Goal: Information Seeking & Learning: Learn about a topic

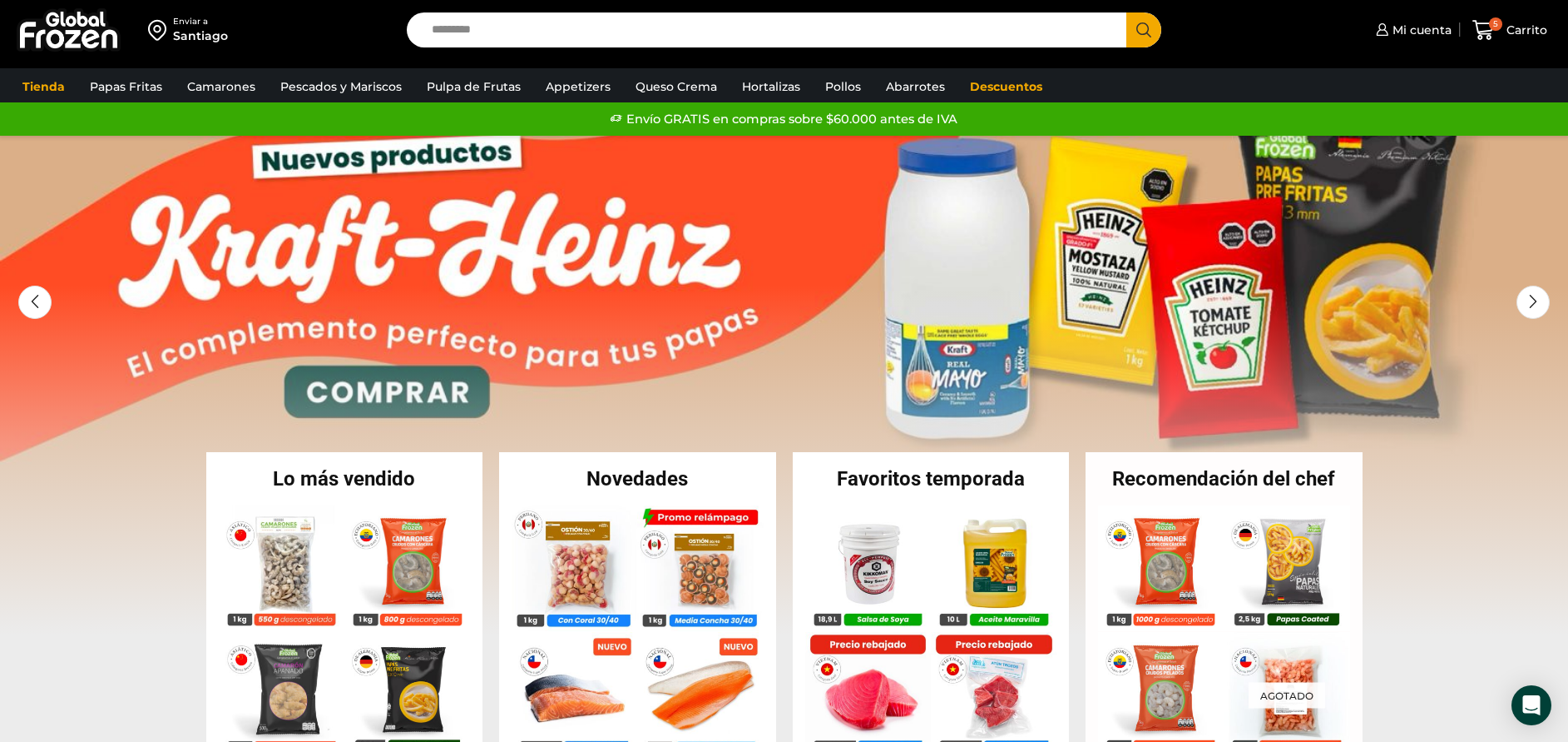
click at [603, 30] on input "Search input" at bounding box center [771, 30] width 695 height 35
type input "******"
click at [1127, 13] on button "Search" at bounding box center [1144, 30] width 35 height 35
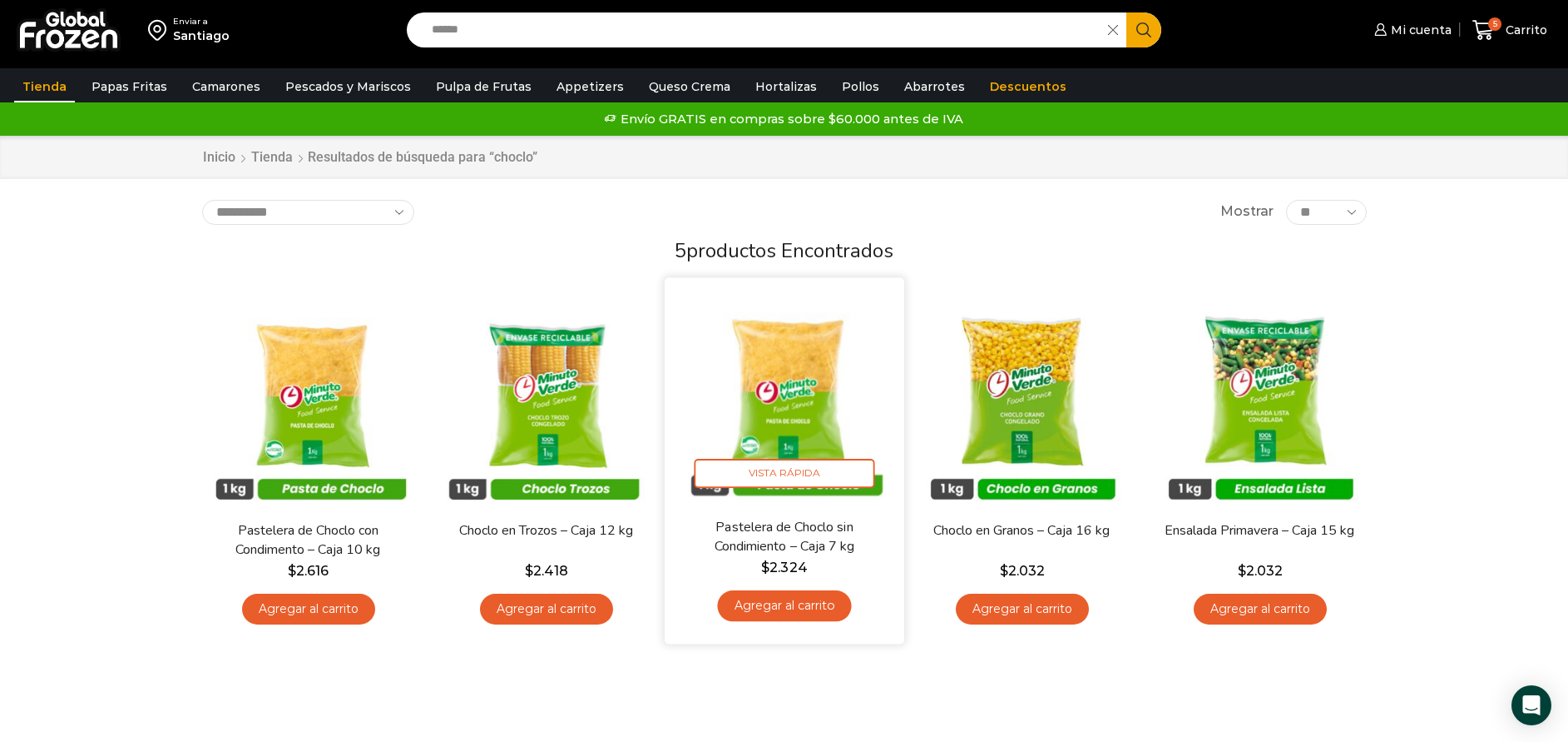
click at [854, 448] on img at bounding box center [784, 398] width 214 height 215
click at [819, 391] on img at bounding box center [784, 398] width 214 height 215
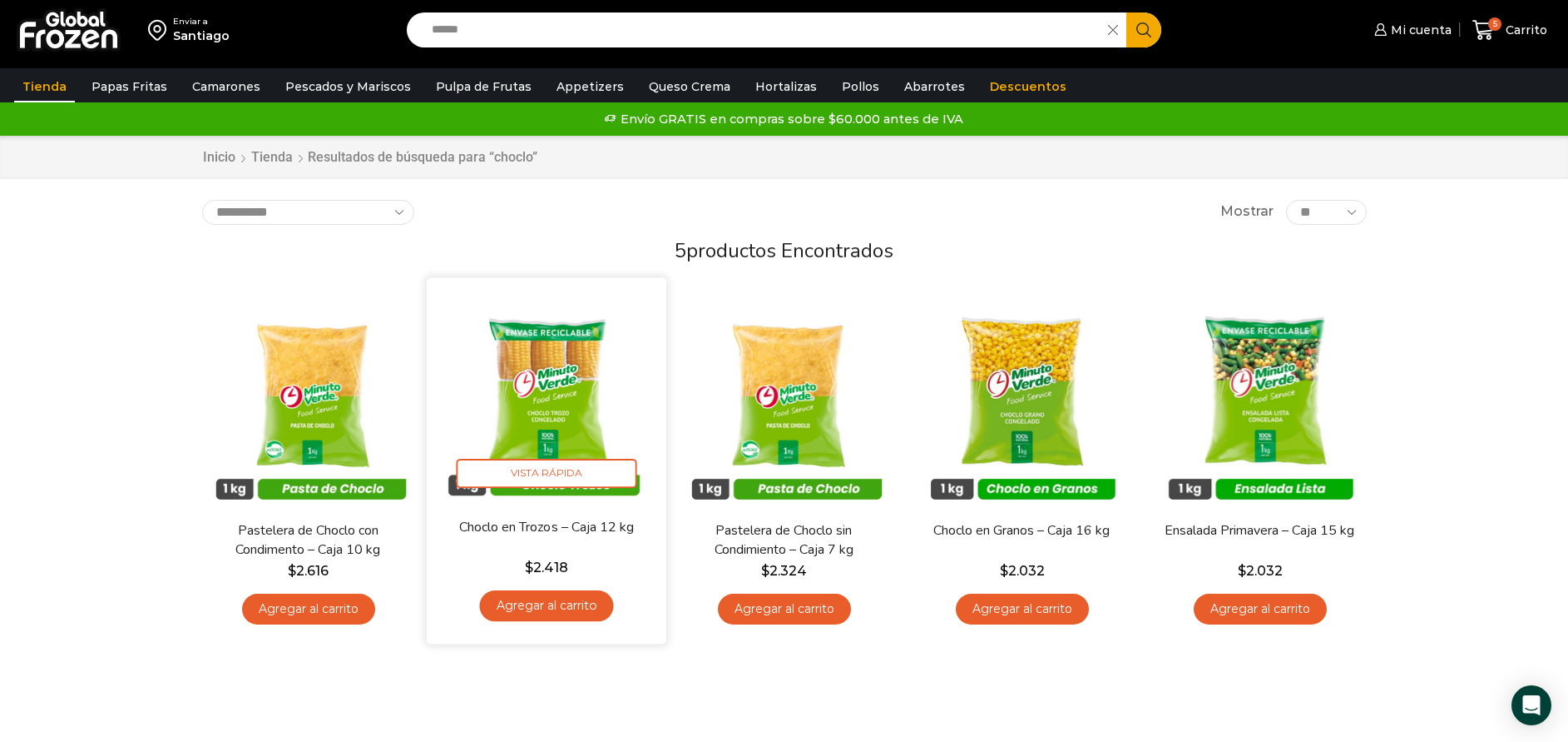
click at [566, 409] on img at bounding box center [547, 398] width 214 height 215
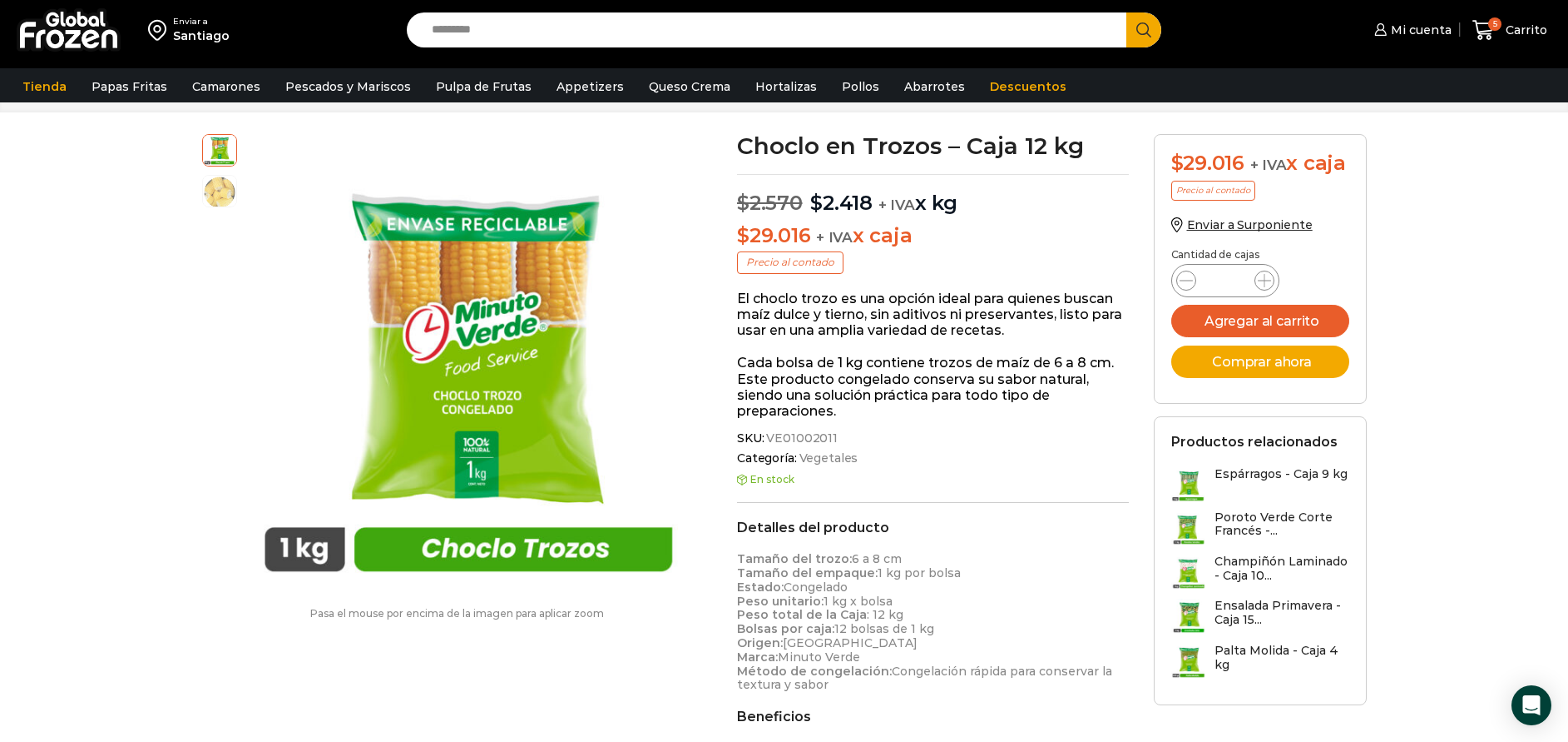
scroll to position [126, 0]
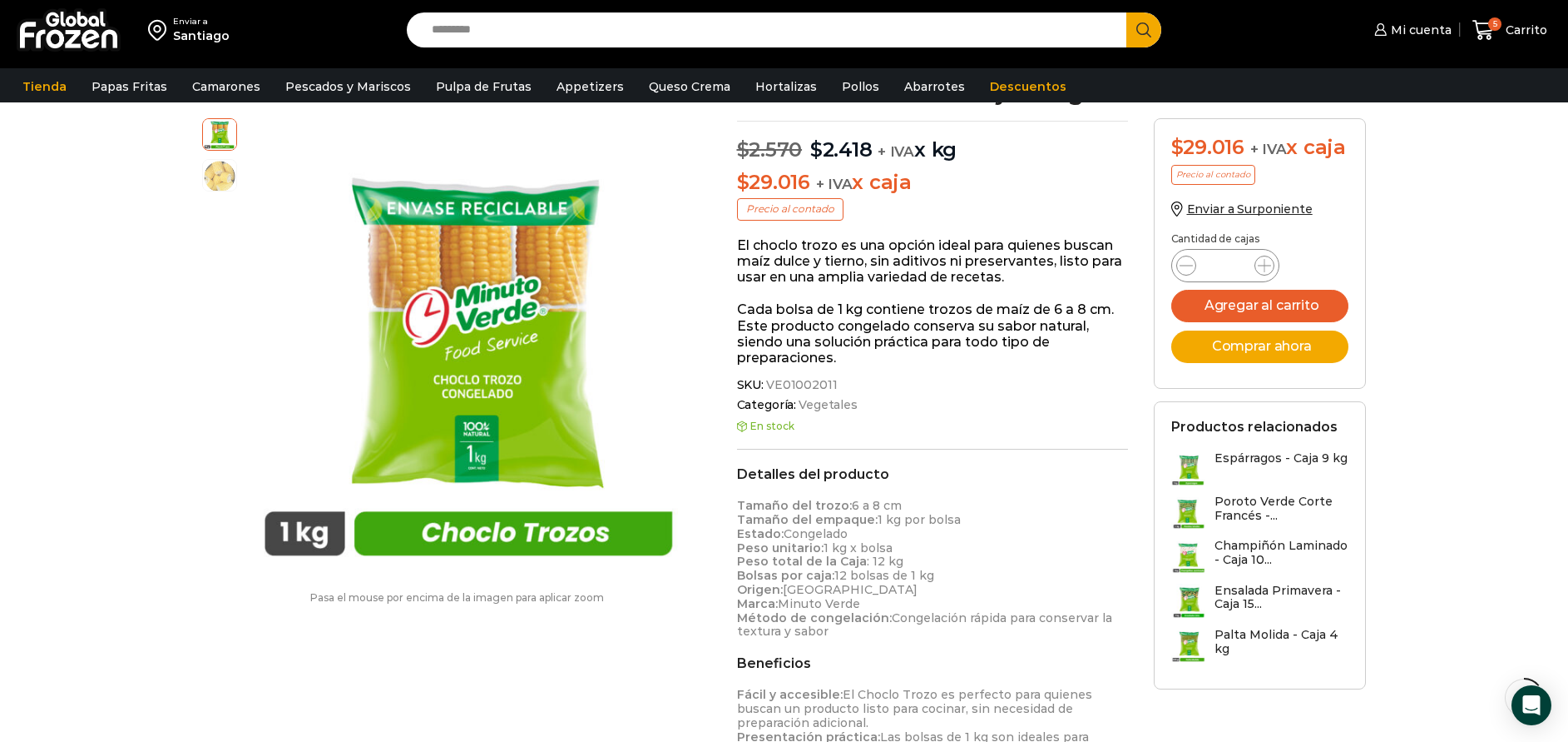
drag, startPoint x: 827, startPoint y: 575, endPoint x: 927, endPoint y: 574, distance: 100.0
click at [927, 574] on p "Tamaño del trozo: 6 a 8 cm Tamaño del empaque: 1 kg por bolsa Estado: Congelado…" at bounding box center [933, 569] width 392 height 139
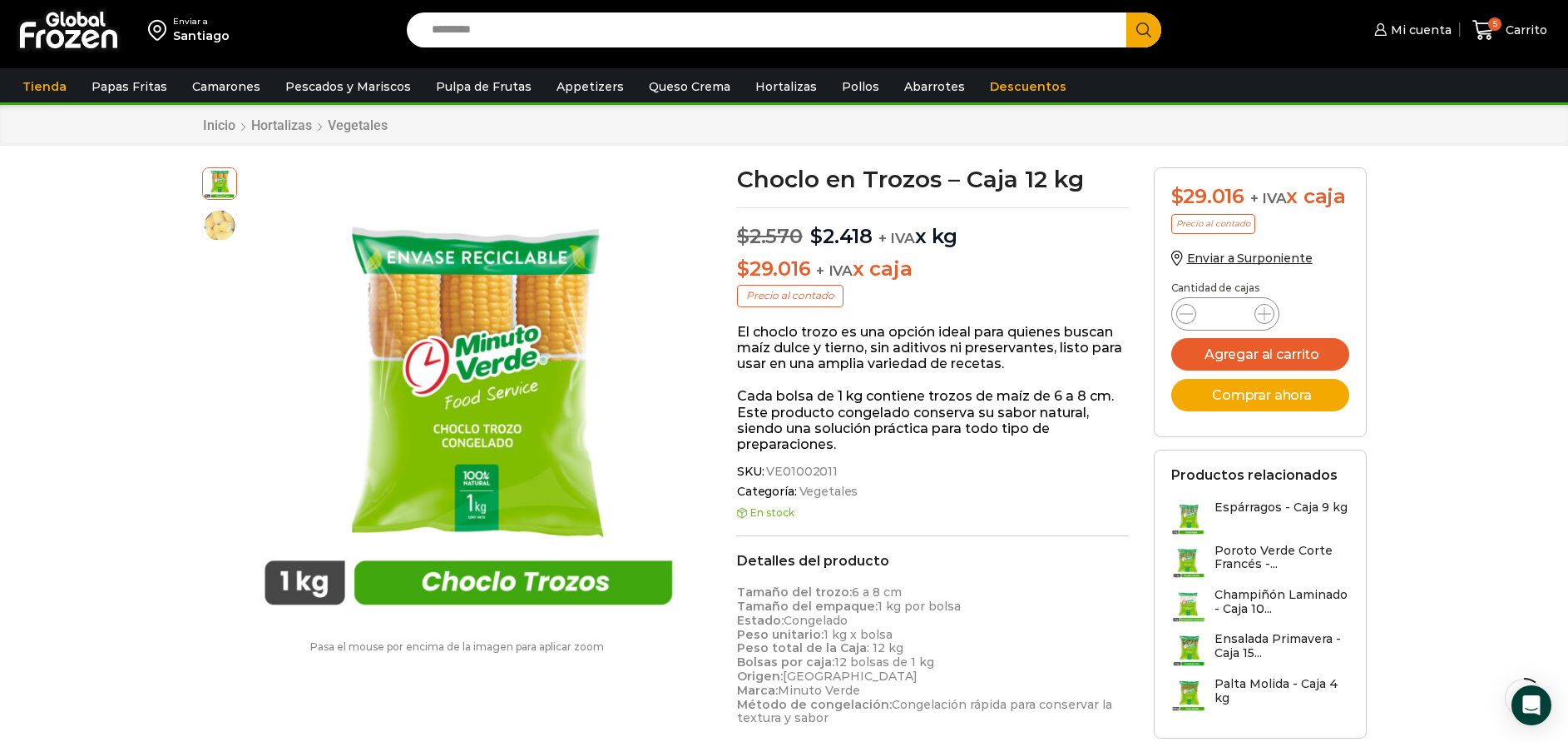
scroll to position [0, 0]
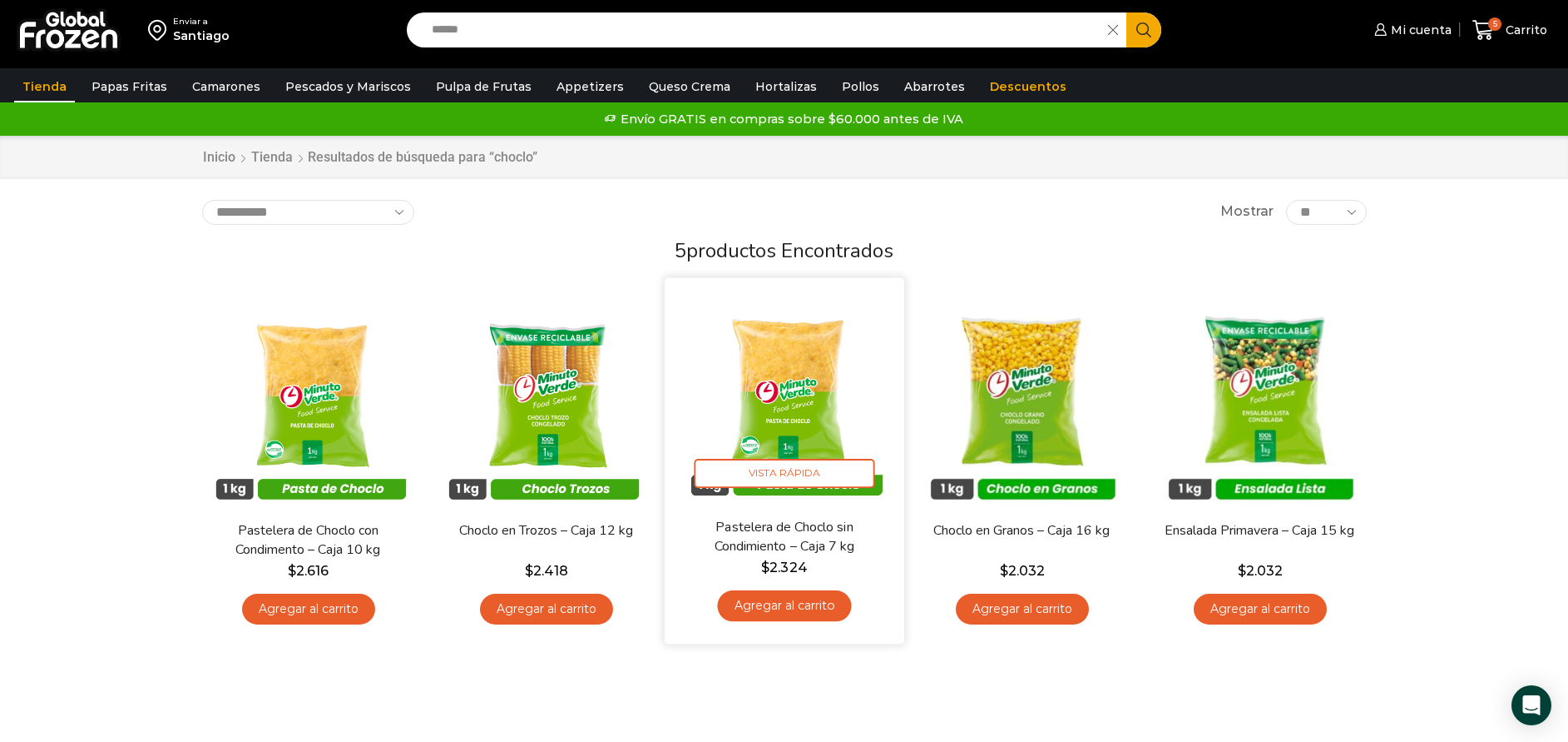
click at [825, 408] on img at bounding box center [784, 398] width 214 height 215
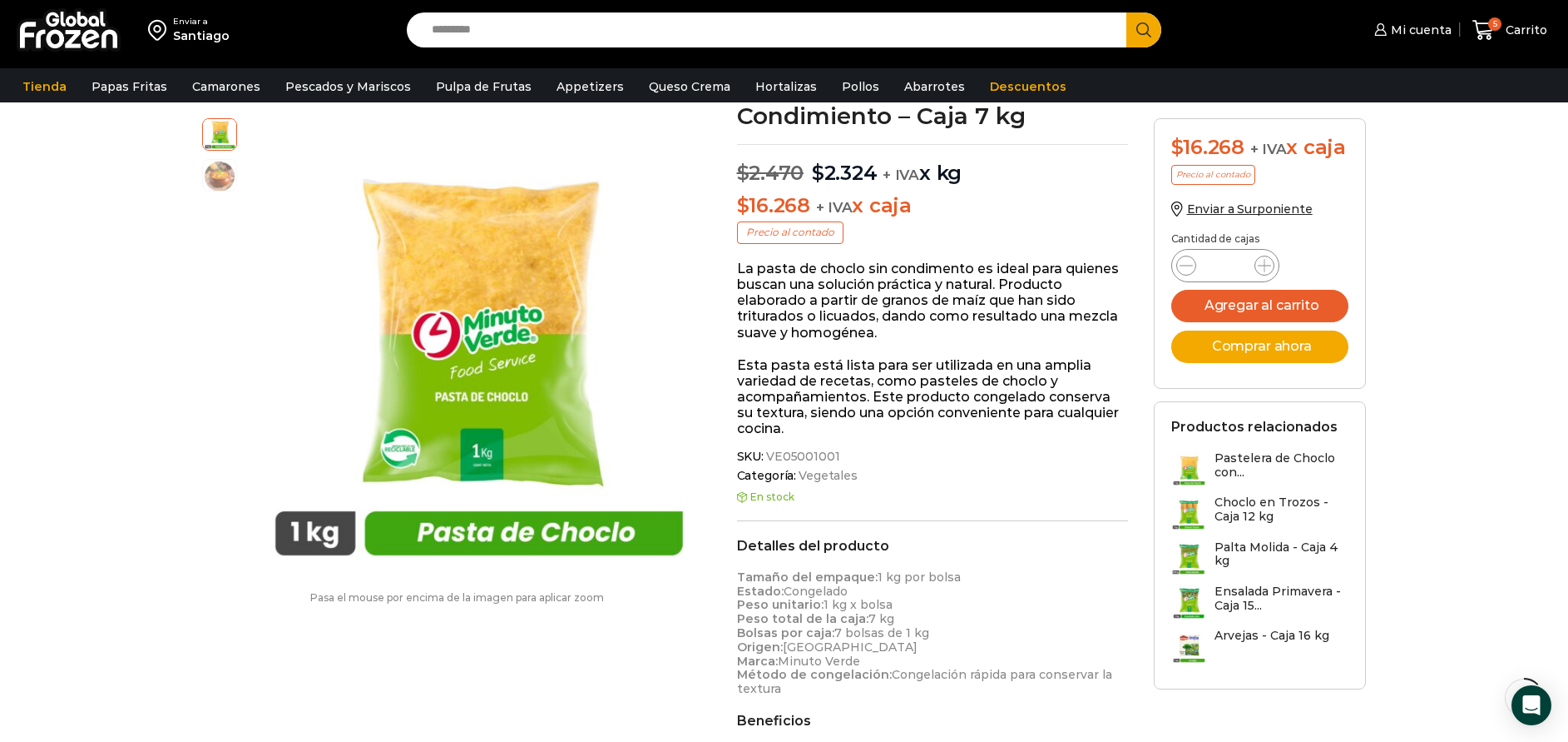
scroll to position [1, 0]
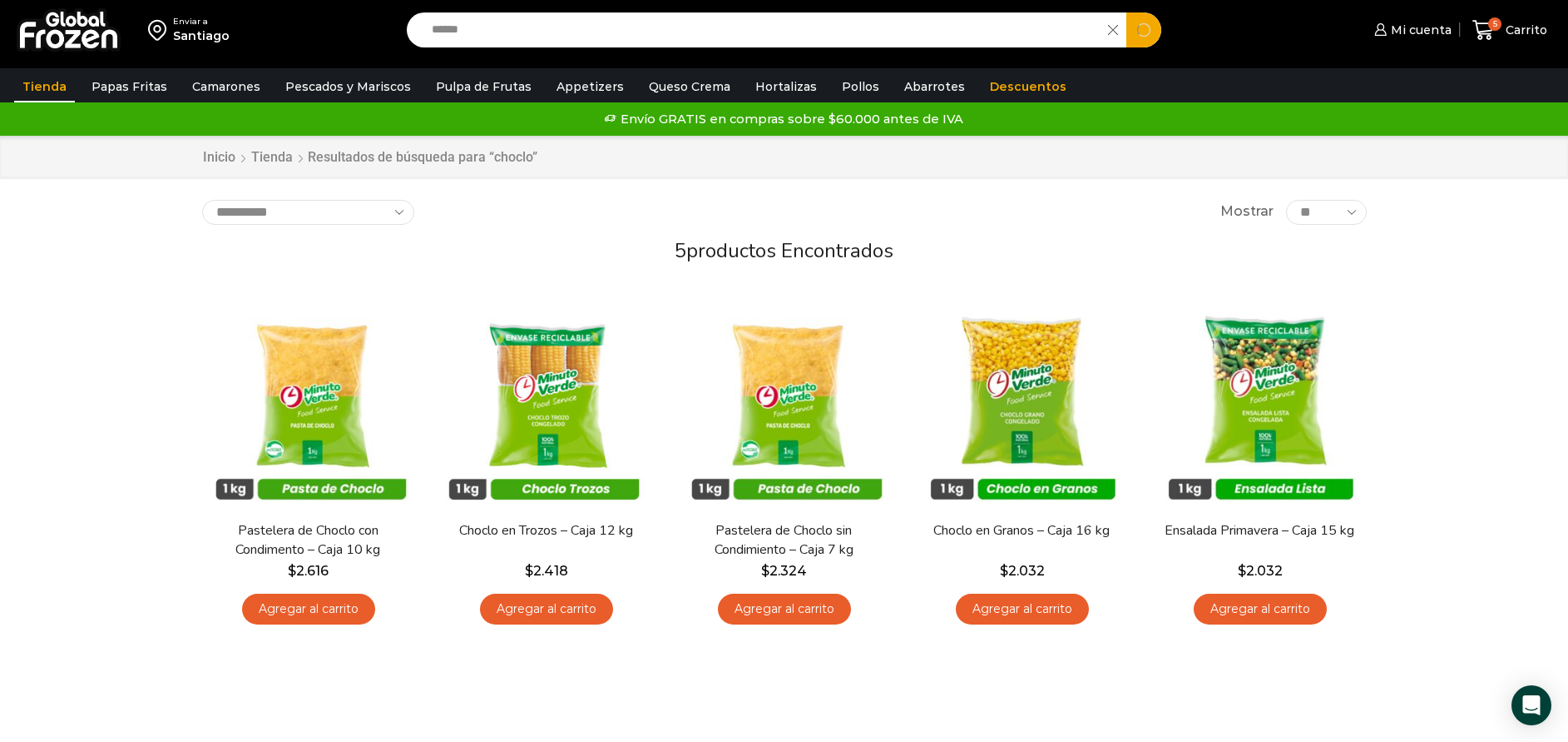
click at [644, 38] on input "******" at bounding box center [762, 30] width 677 height 35
type input "**********"
click at [1127, 13] on button "Search" at bounding box center [1144, 30] width 35 height 35
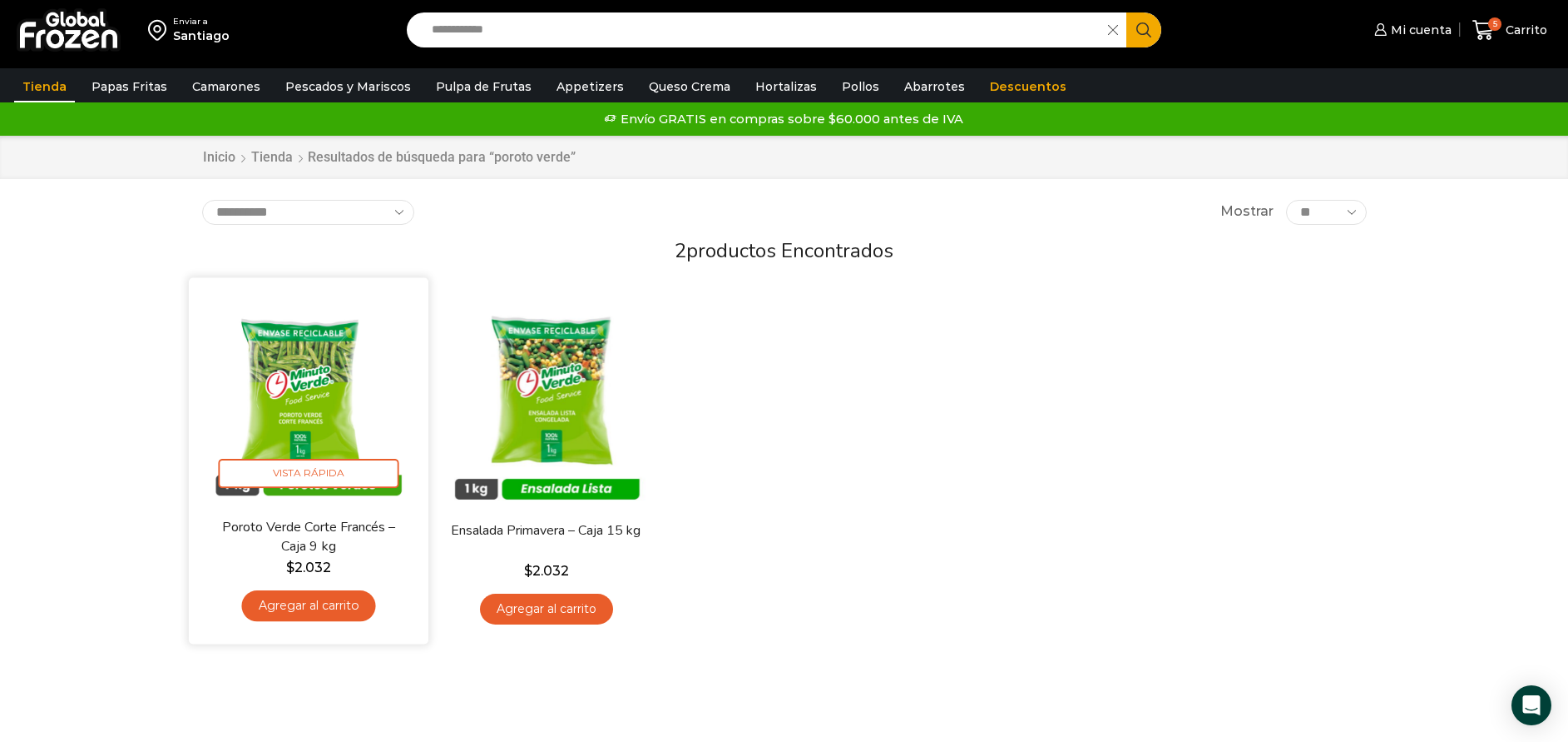
click at [314, 406] on img at bounding box center [308, 398] width 214 height 215
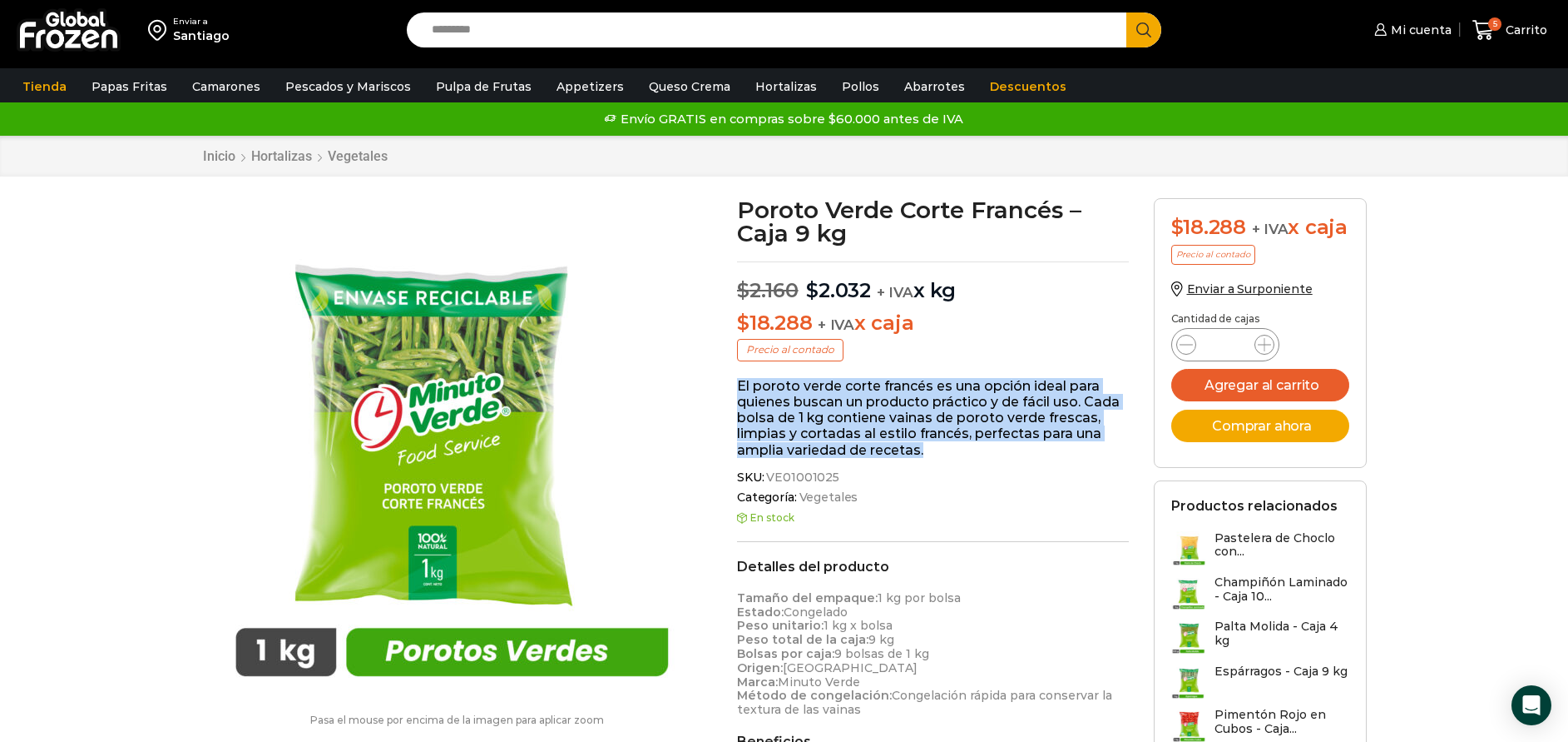
drag, startPoint x: 735, startPoint y: 384, endPoint x: 922, endPoint y: 453, distance: 199.3
click at [922, 453] on div "Poroto Verde Corte Francés – Caja 9 kg $ 2.160 Original price was: $2.160. $ 2.…" at bounding box center [933, 655] width 416 height 914
drag, startPoint x: 922, startPoint y: 453, endPoint x: 876, endPoint y: 426, distance: 53.3
click at [876, 426] on p "El poroto verde corte francés es una opción ideal para quienes buscan un produc…" at bounding box center [933, 417] width 392 height 80
click at [930, 448] on p "El poroto verde corte francés es una opción ideal para quienes buscan un produc…" at bounding box center [933, 417] width 392 height 80
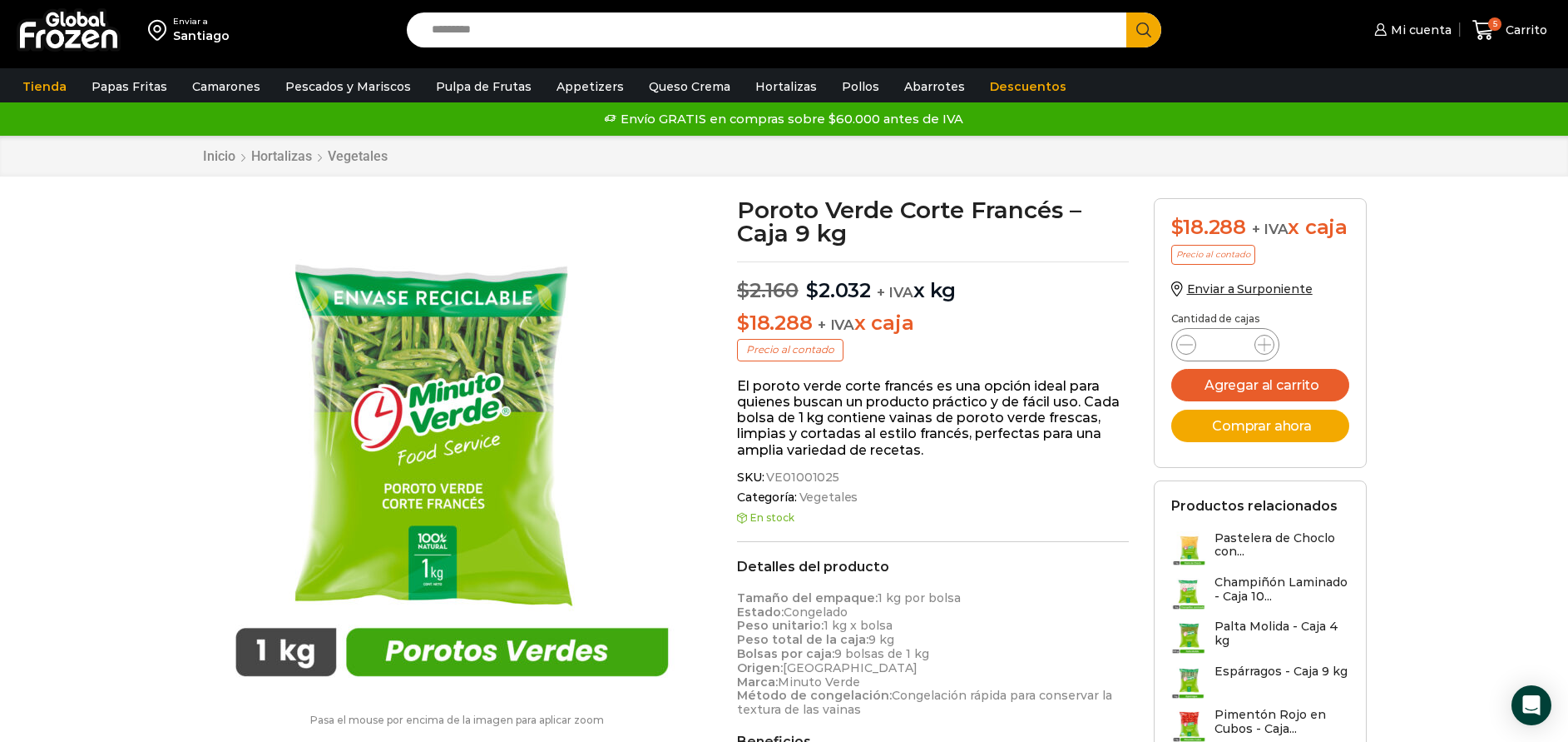
click at [714, 18] on input "Search input" at bounding box center [771, 30] width 695 height 35
type input "*******"
click at [1127, 13] on button "Search" at bounding box center [1144, 30] width 35 height 35
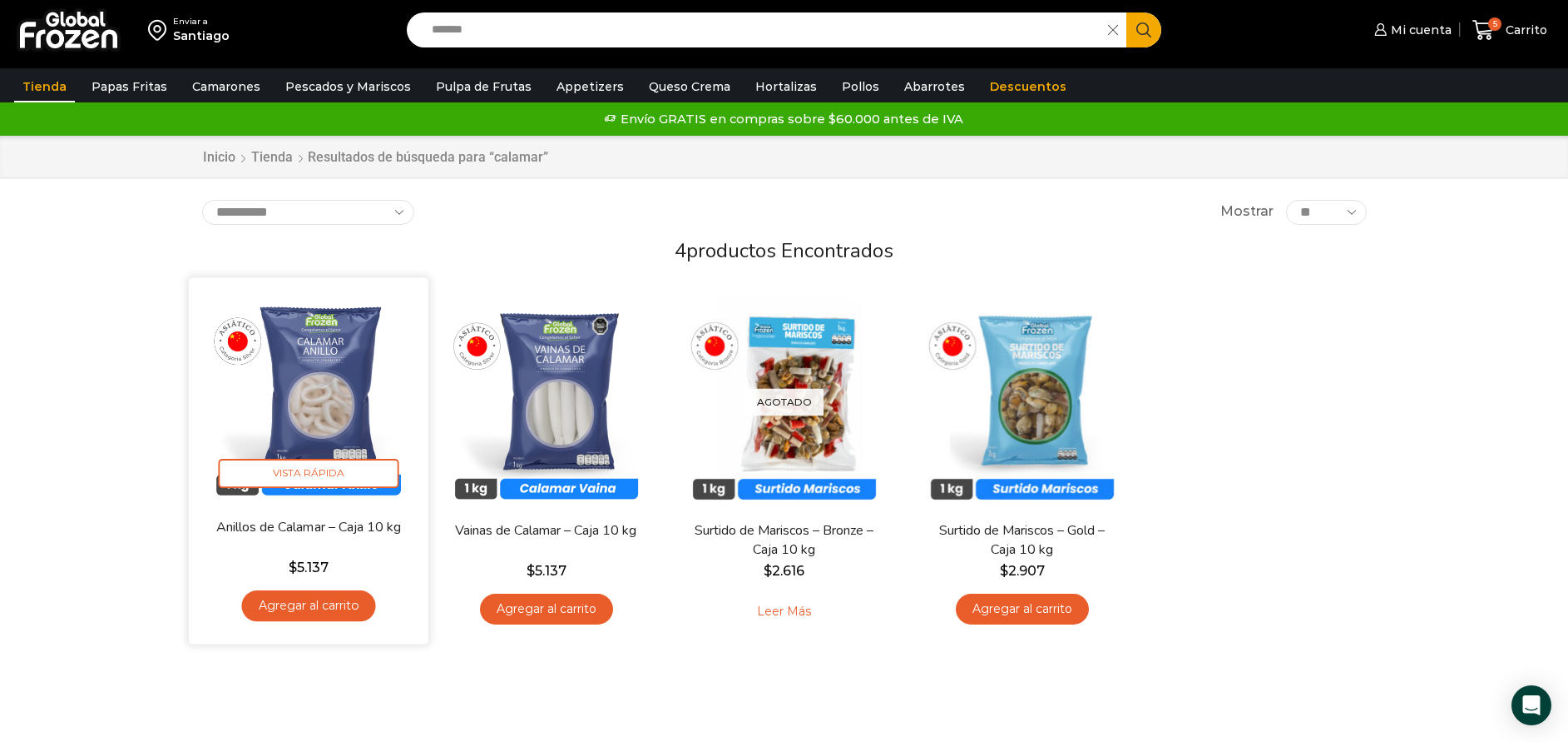
click at [339, 410] on img at bounding box center [308, 398] width 214 height 215
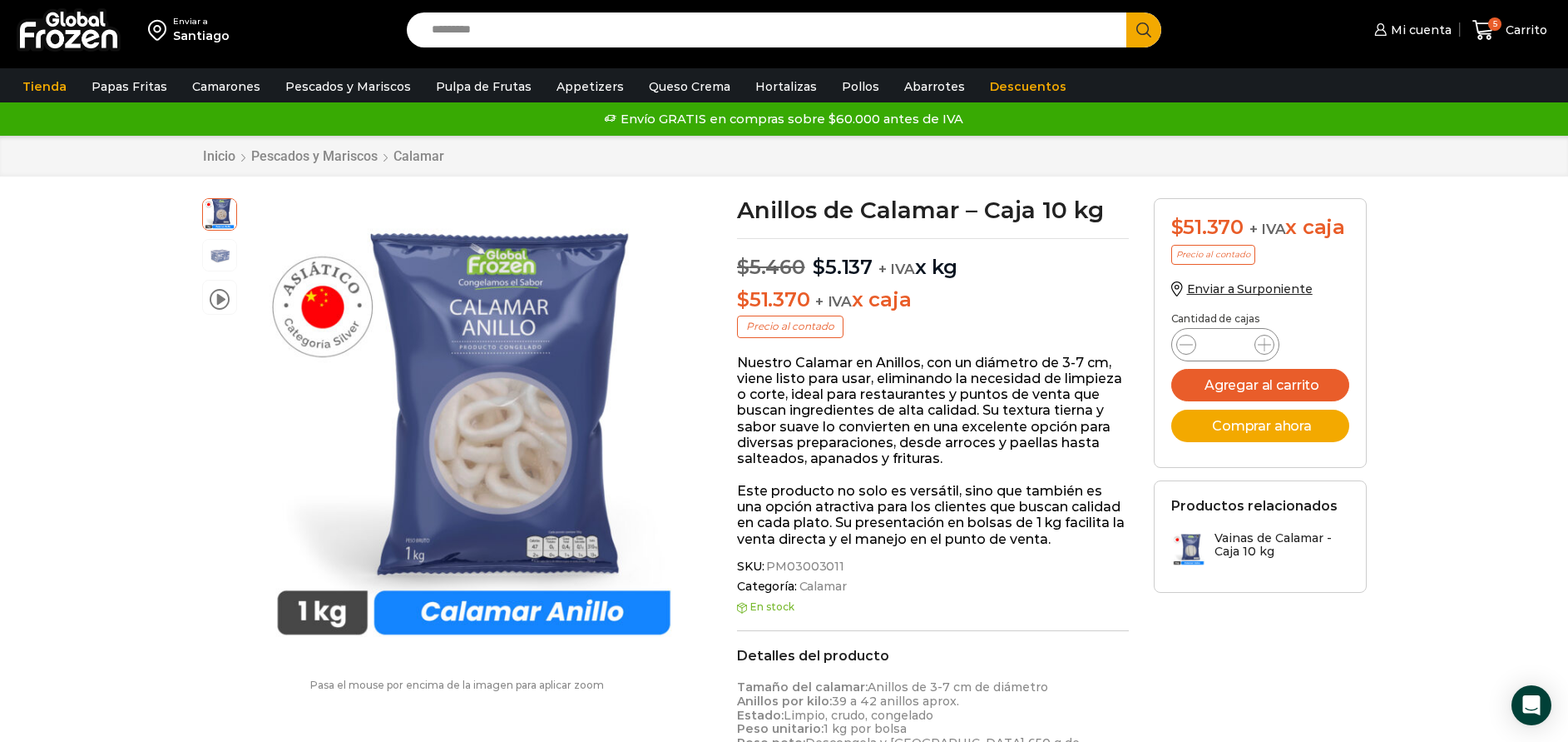
click at [577, 18] on input "Search input" at bounding box center [771, 30] width 695 height 35
type input "*******"
click at [1127, 13] on button "Search" at bounding box center [1144, 30] width 35 height 35
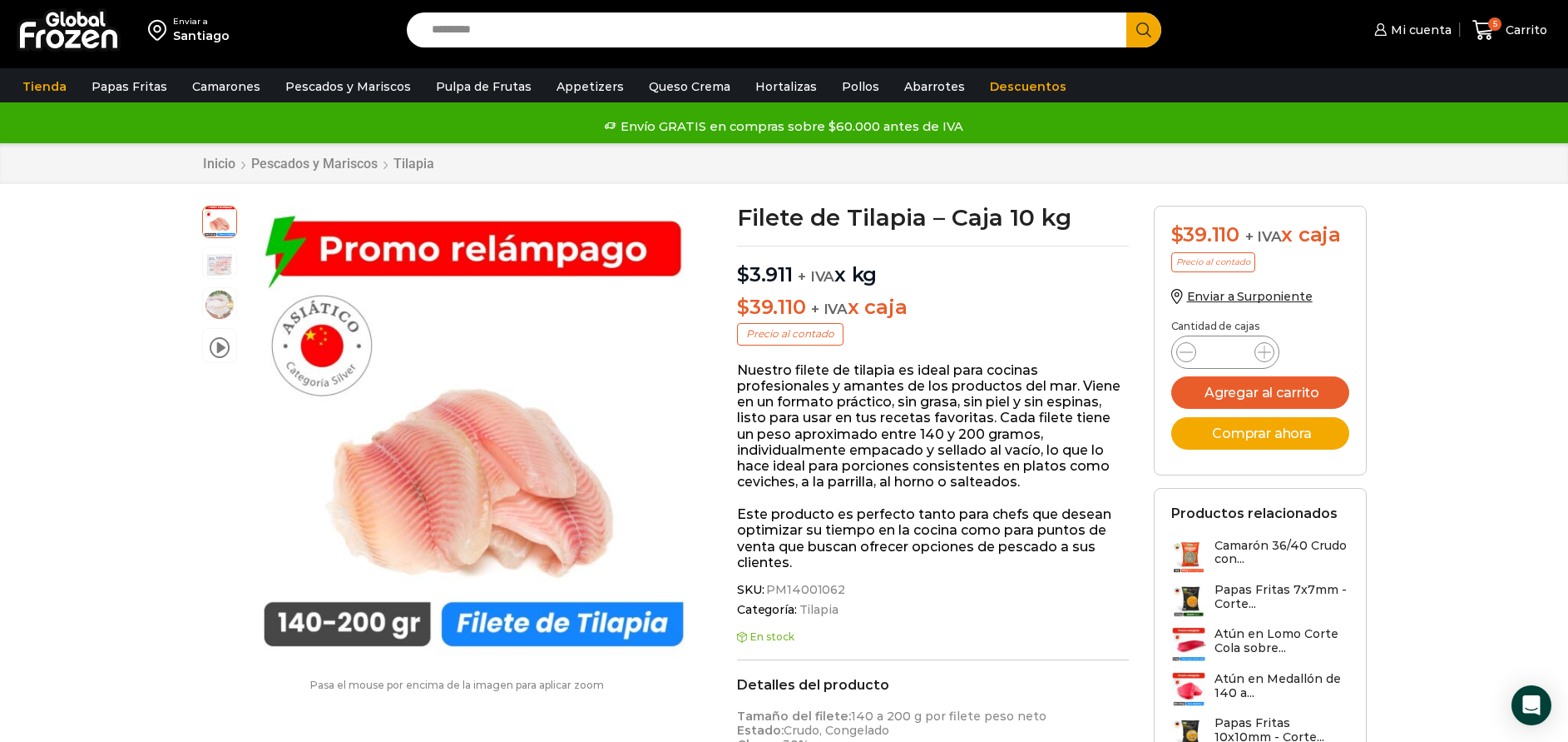
scroll to position [1, 0]
click at [687, 13] on input "Search input" at bounding box center [771, 30] width 695 height 35
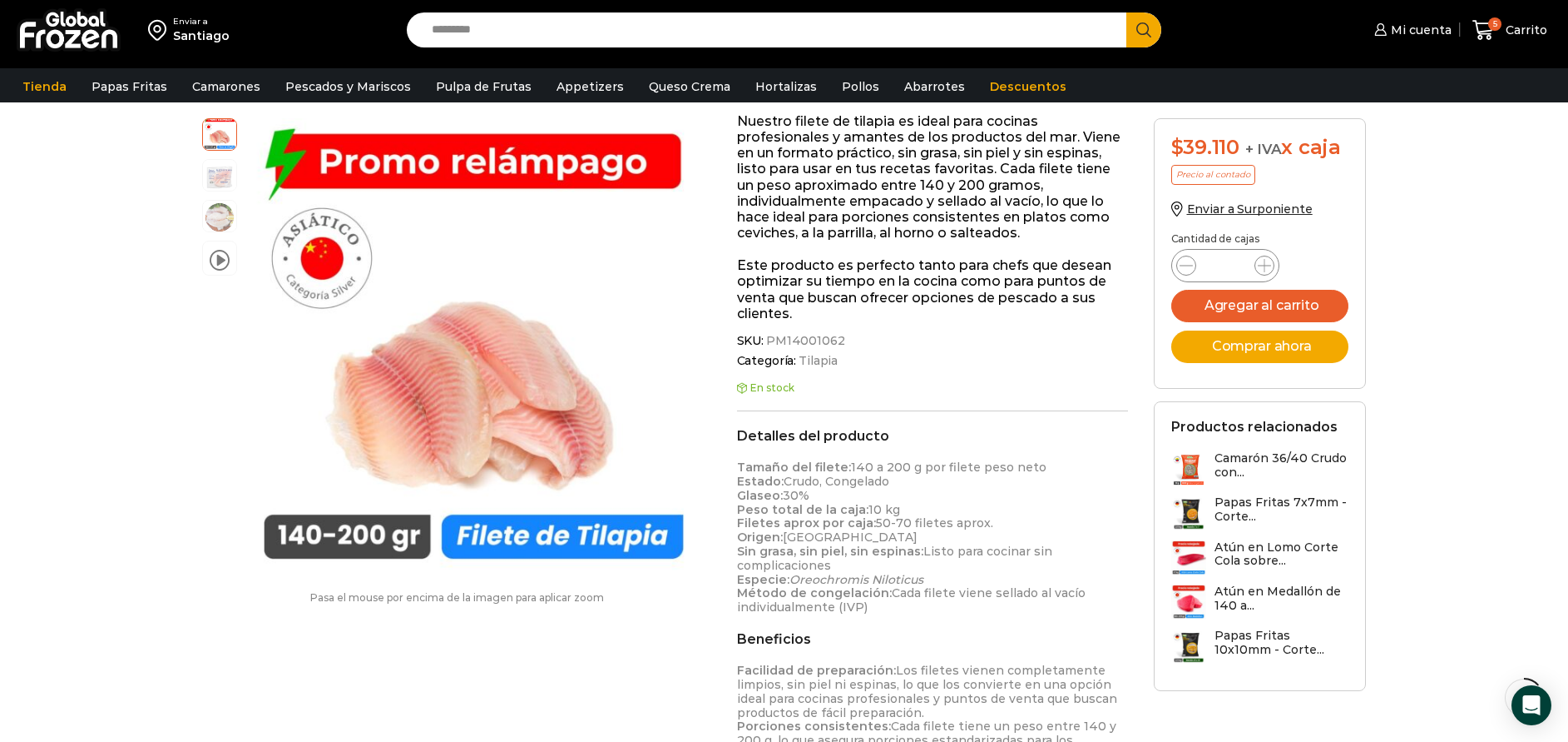
scroll to position [0, 0]
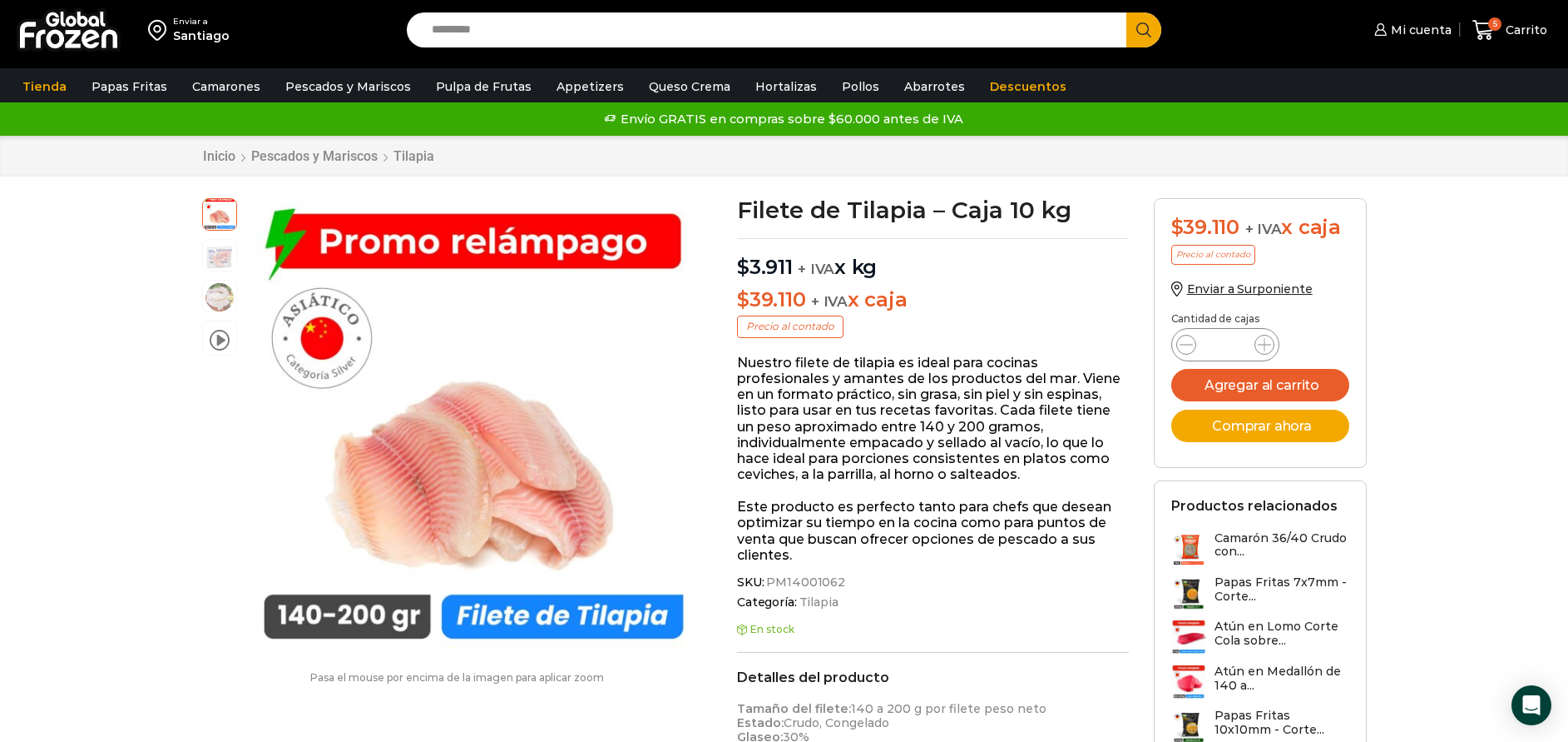
click at [620, 39] on input "Search input" at bounding box center [771, 30] width 695 height 35
type input "**********"
click at [1127, 13] on button "Search" at bounding box center [1144, 30] width 35 height 35
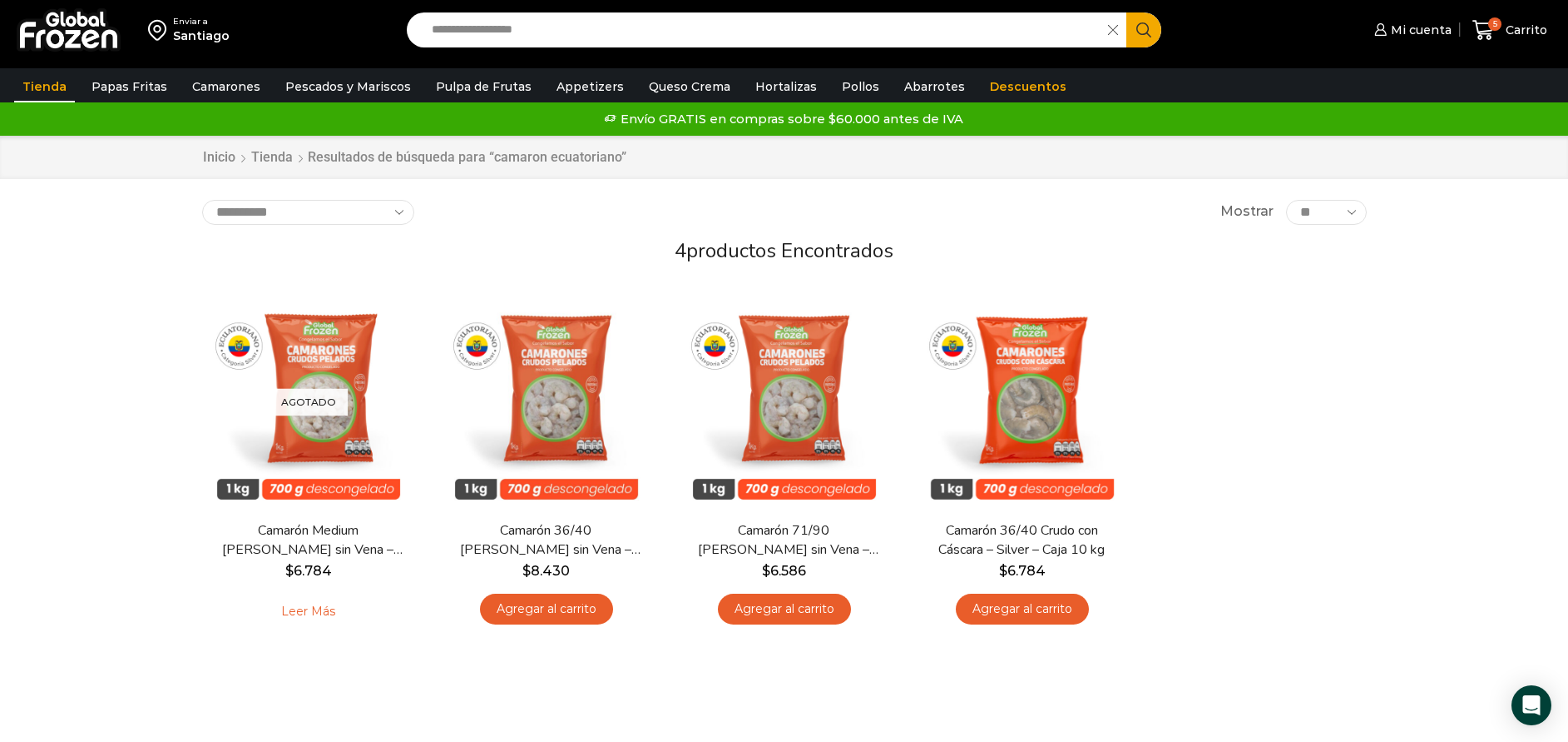
click at [43, 88] on link "Tienda" at bounding box center [45, 86] width 61 height 31
click at [219, 162] on link "Inicio" at bounding box center [219, 157] width 34 height 19
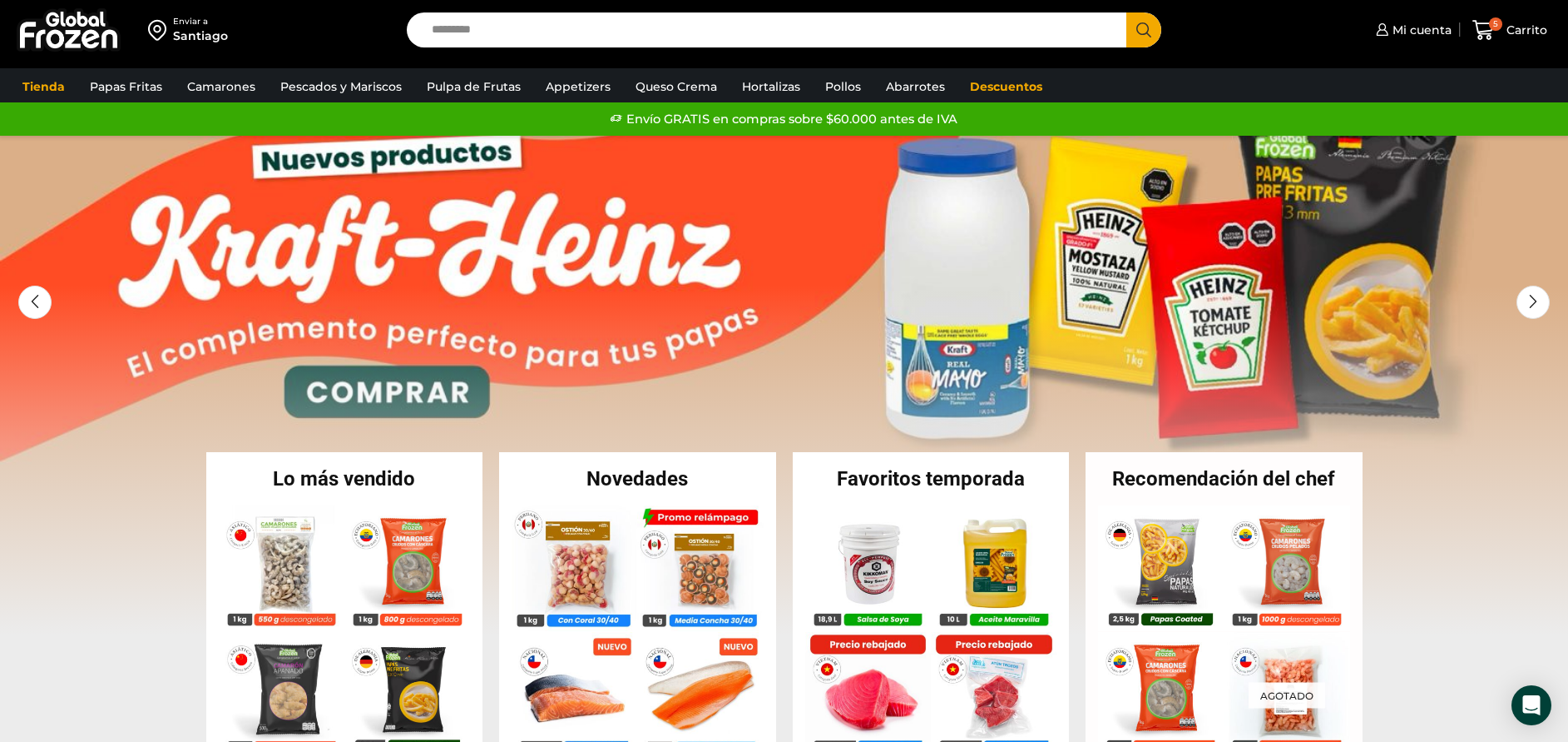
click at [667, 13] on input "Search input" at bounding box center [771, 30] width 695 height 35
type input "*"
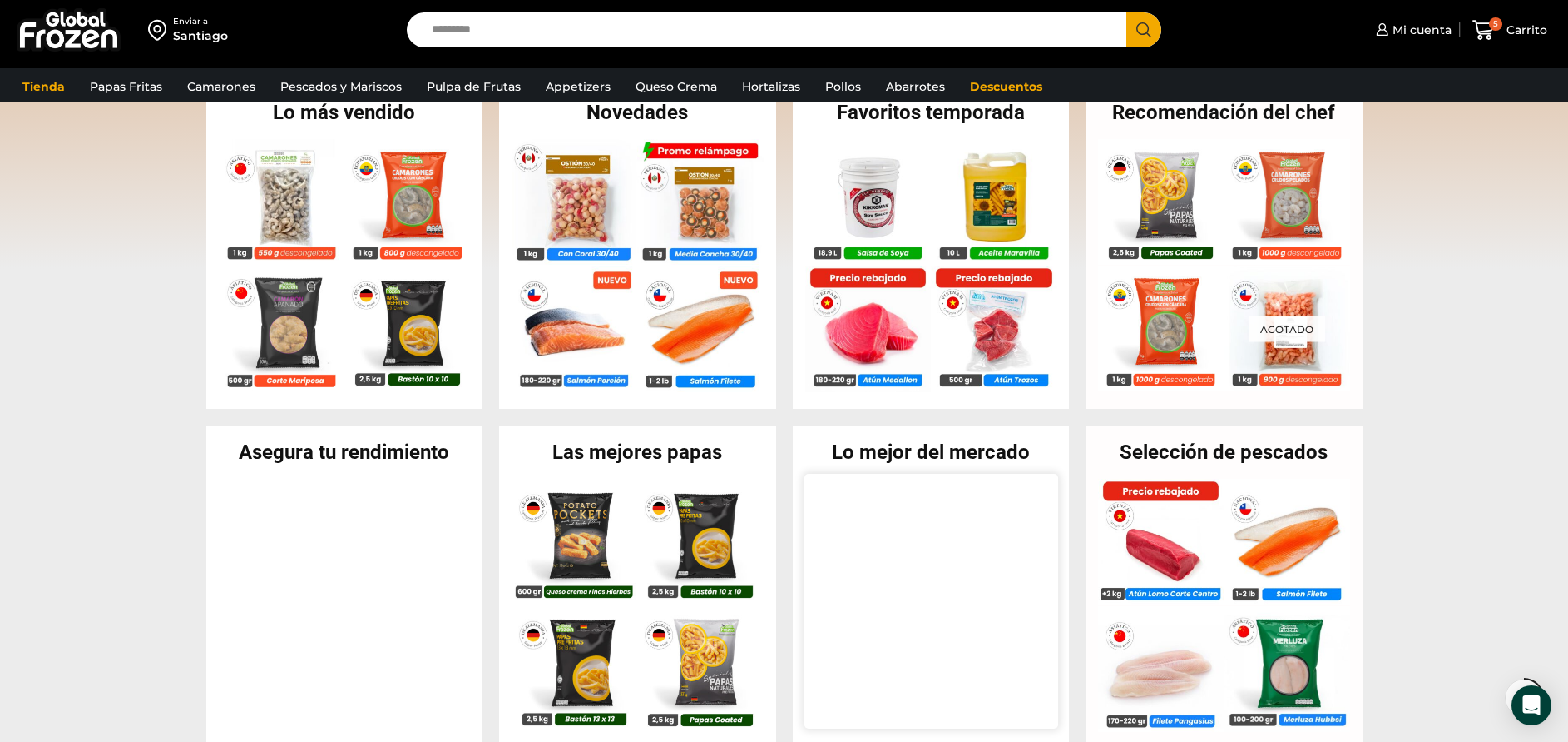
scroll to position [624, 0]
